Goal: Task Accomplishment & Management: Complete application form

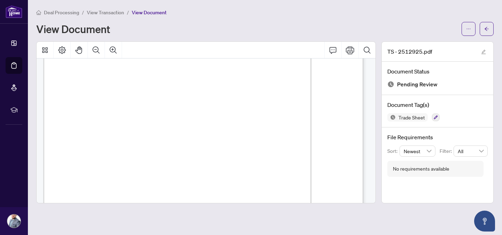
scroll to position [76, 0]
click at [469, 25] on span "button" at bounding box center [468, 28] width 5 height 11
click at [438, 45] on span "Download" at bounding box center [443, 44] width 53 height 8
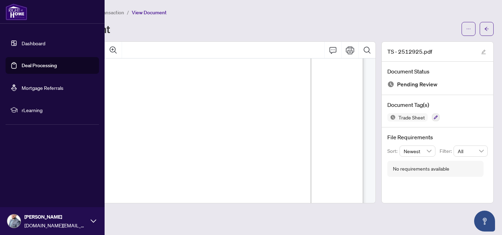
click at [42, 67] on link "Deal Processing" at bounding box center [39, 65] width 35 height 6
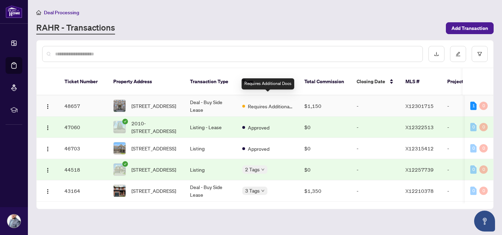
click at [266, 103] on span "Requires Additional Docs" at bounding box center [270, 107] width 45 height 8
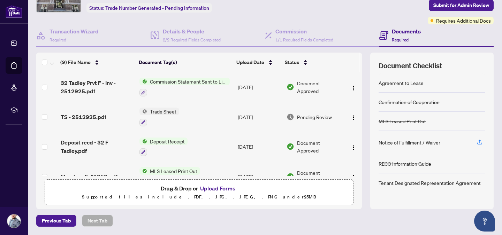
scroll to position [52, 0]
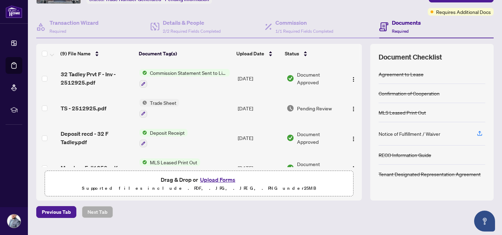
click at [212, 181] on button "Upload Forms" at bounding box center [217, 179] width 39 height 9
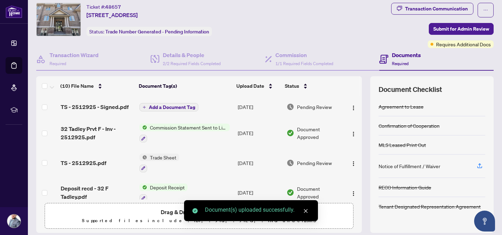
scroll to position [0, 0]
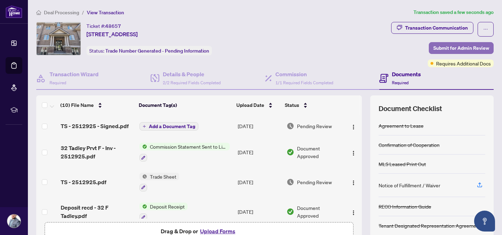
click at [454, 47] on span "Submit for Admin Review" at bounding box center [462, 48] width 56 height 11
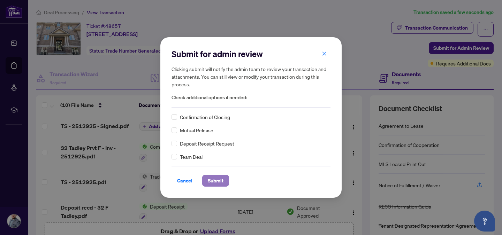
click at [216, 181] on span "Submit" at bounding box center [216, 180] width 16 height 11
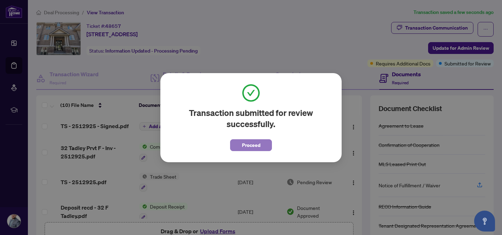
click at [249, 142] on span "Proceed" at bounding box center [251, 145] width 18 height 11
